Goal: Transaction & Acquisition: Purchase product/service

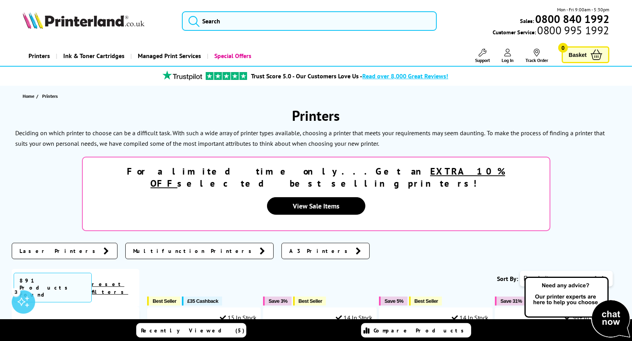
click at [133, 247] on span "Multifunction Printers" at bounding box center [194, 251] width 123 height 8
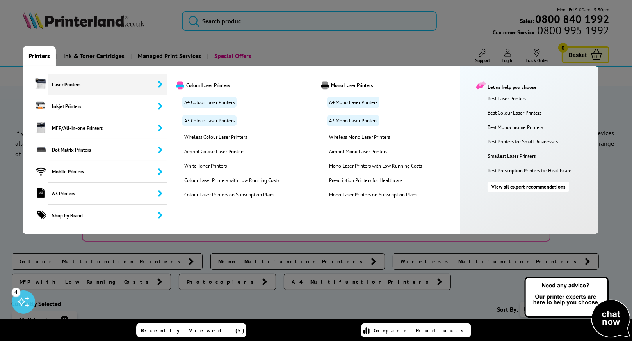
click at [343, 101] on link "A4 Mono Laser Printers" at bounding box center [353, 102] width 52 height 11
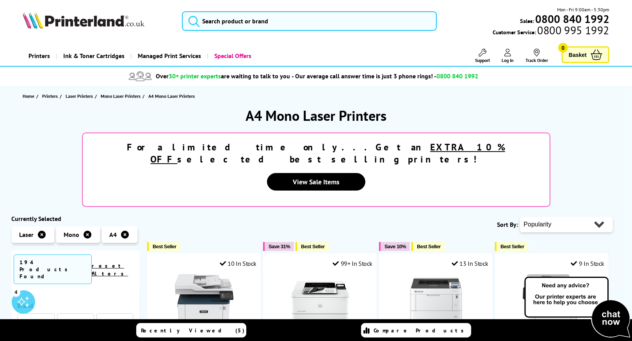
click at [207, 254] on div "10 In Stock" at bounding box center [203, 262] width 113 height 16
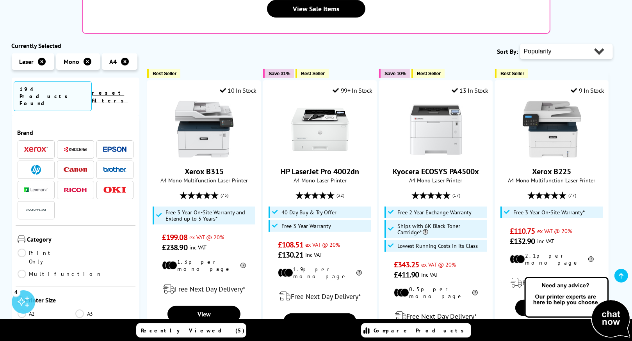
scroll to position [187, 0]
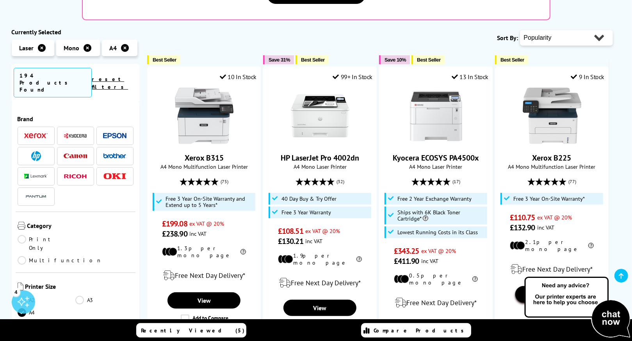
click at [540, 286] on link "View" at bounding box center [551, 294] width 73 height 16
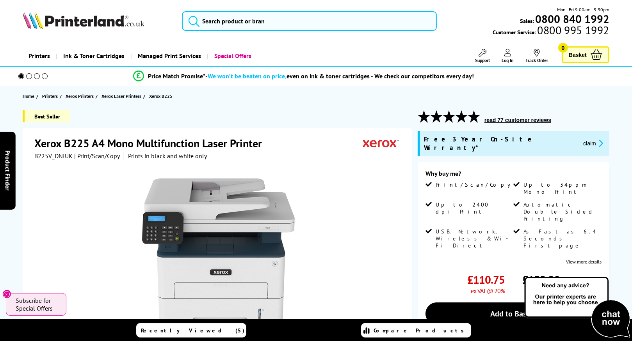
click at [510, 303] on link "Add to Basket" at bounding box center [513, 314] width 176 height 23
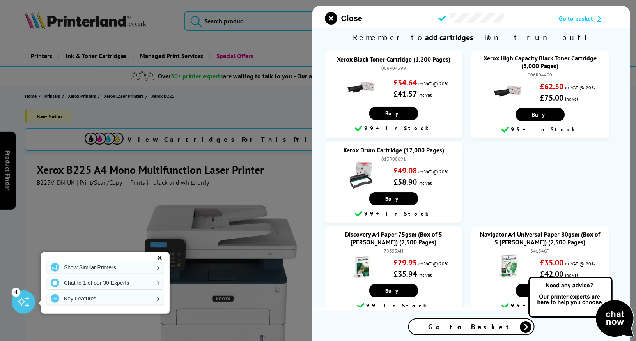
click at [574, 19] on span "Go to basket" at bounding box center [577, 18] width 34 height 8
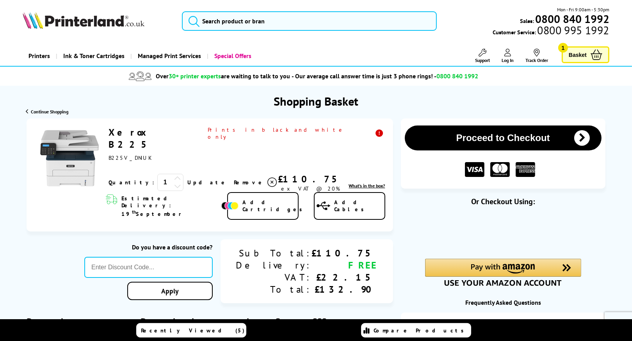
click at [496, 139] on button "Proceed to Checkout" at bounding box center [503, 138] width 197 height 25
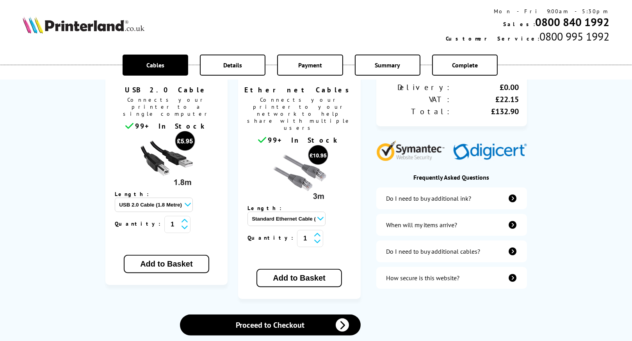
scroll to position [168, 0]
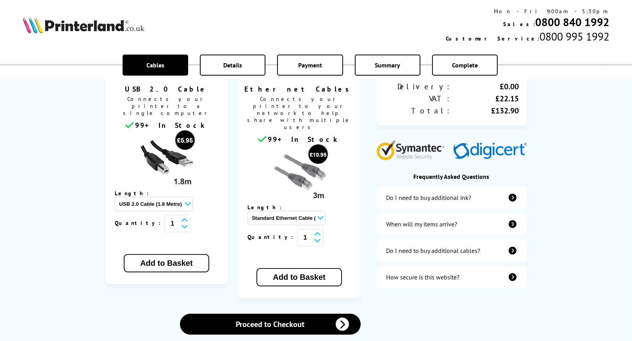
click at [340, 318] on icon at bounding box center [342, 324] width 13 height 13
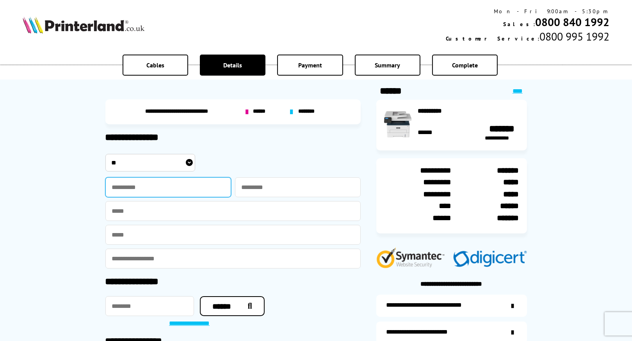
click at [172, 188] on input "text" at bounding box center [168, 188] width 126 height 20
click at [576, 120] on div "**********" at bounding box center [316, 210] width 632 height 420
click at [515, 93] on link "****" at bounding box center [517, 91] width 10 height 6
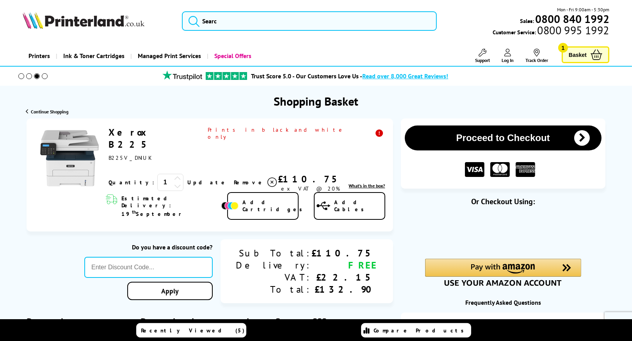
click at [267, 178] on icon at bounding box center [271, 182] width 9 height 9
